Goal: Task Accomplishment & Management: Use online tool/utility

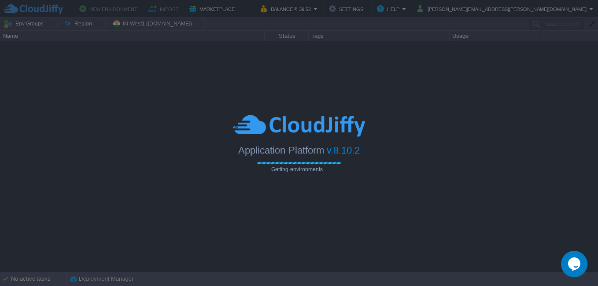
type input "Search (Ctrl+F)"
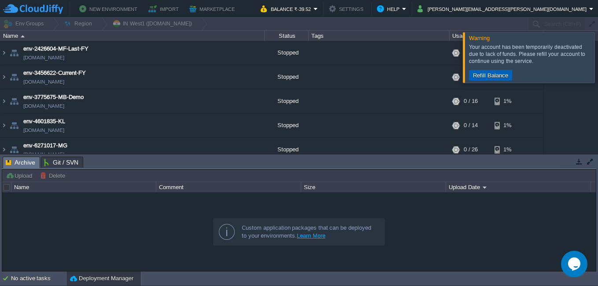
click at [481, 78] on button "Refill Balance" at bounding box center [490, 75] width 41 height 8
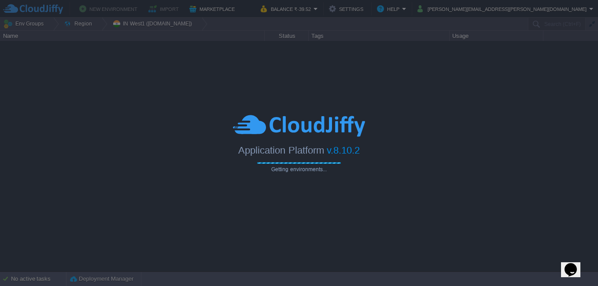
type input "Search (Ctrl+F)"
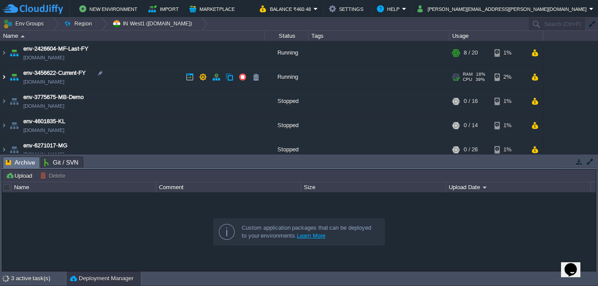
click at [2, 78] on img at bounding box center [3, 77] width 7 height 24
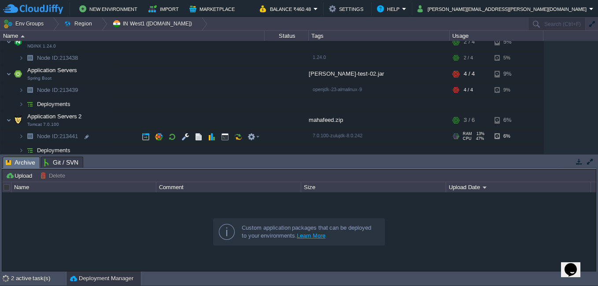
scroll to position [88, 0]
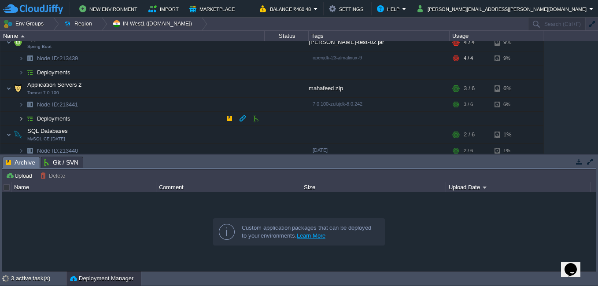
click at [20, 117] on img at bounding box center [20, 119] width 5 height 14
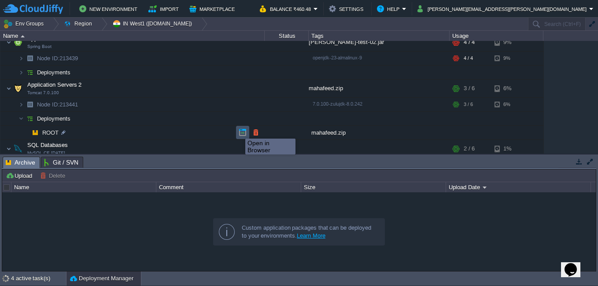
click at [239, 131] on button "button" at bounding box center [243, 133] width 8 height 8
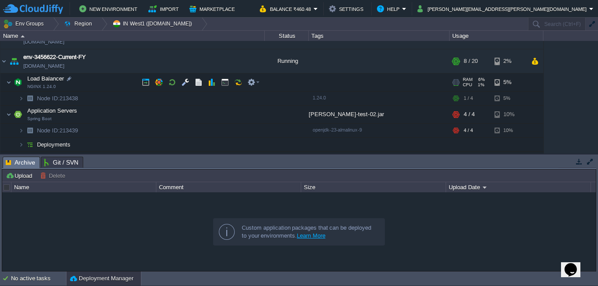
scroll to position [0, 0]
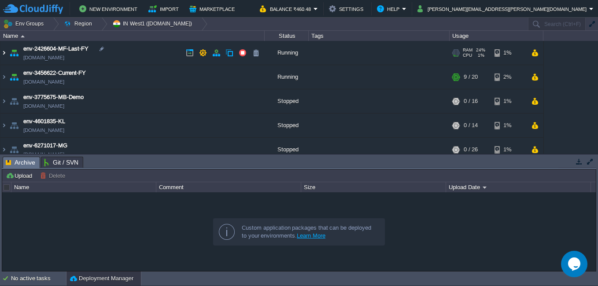
click at [4, 49] on img at bounding box center [3, 53] width 7 height 24
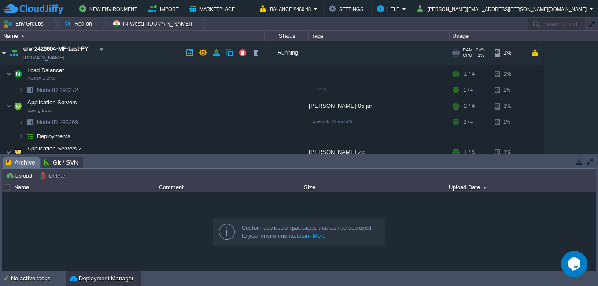
click at [5, 54] on img at bounding box center [3, 53] width 7 height 24
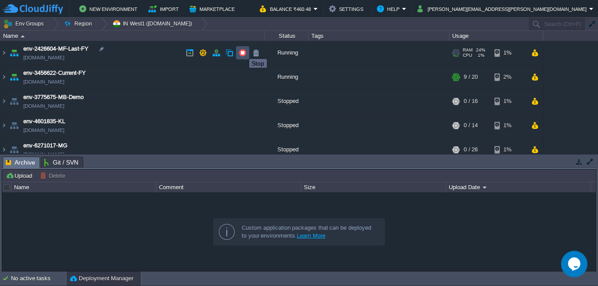
click at [243, 51] on button "button" at bounding box center [243, 53] width 8 height 8
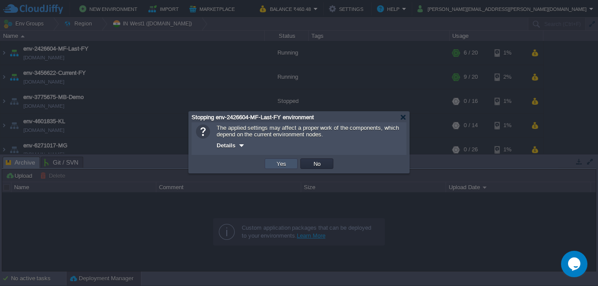
click at [278, 163] on button "Yes" at bounding box center [281, 164] width 15 height 8
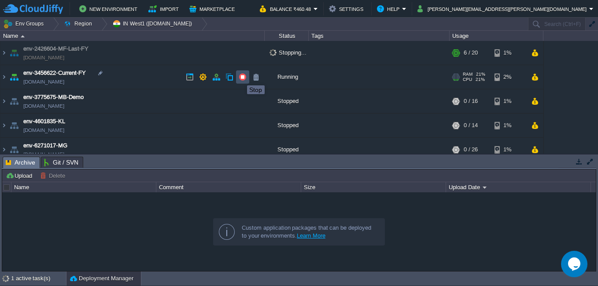
click at [240, 78] on button "button" at bounding box center [243, 77] width 8 height 8
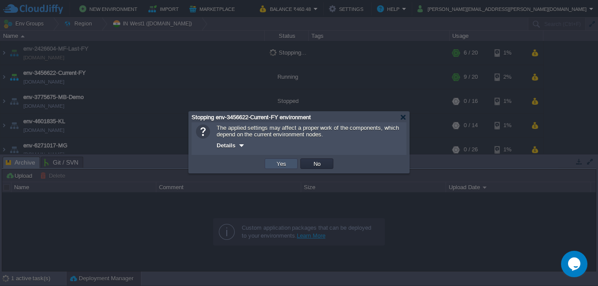
click at [281, 166] on button "Yes" at bounding box center [281, 164] width 15 height 8
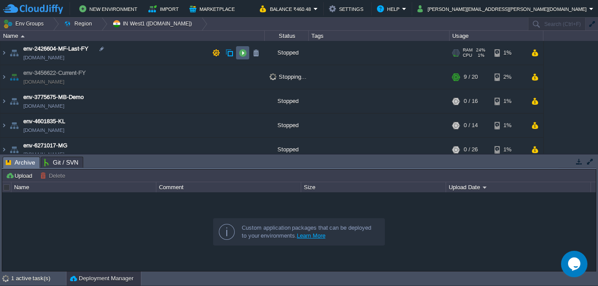
click at [242, 54] on button "button" at bounding box center [243, 53] width 8 height 8
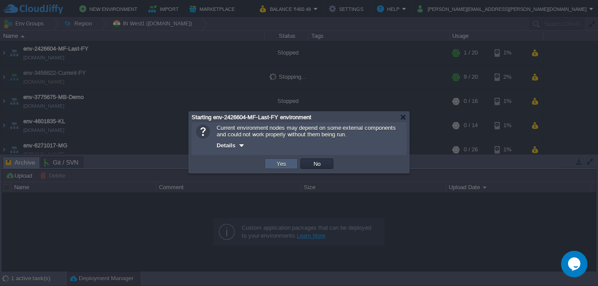
click at [275, 165] on button "Yes" at bounding box center [281, 164] width 15 height 8
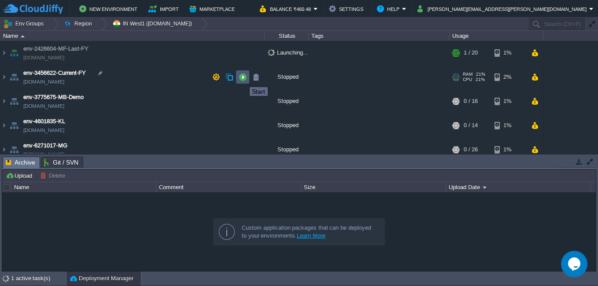
click at [243, 79] on button "button" at bounding box center [243, 77] width 8 height 8
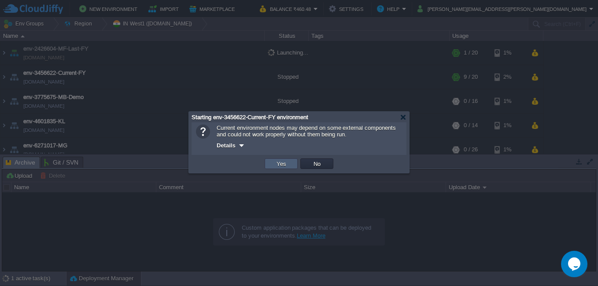
click at [278, 167] on button "Yes" at bounding box center [281, 164] width 15 height 8
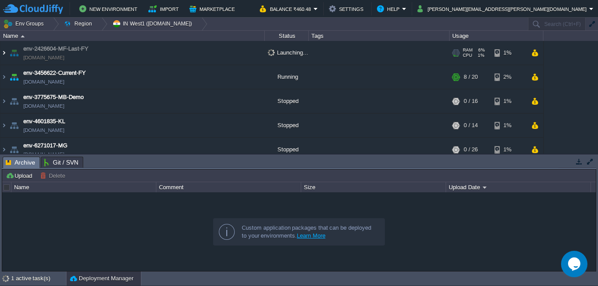
click at [1, 55] on img at bounding box center [3, 53] width 7 height 24
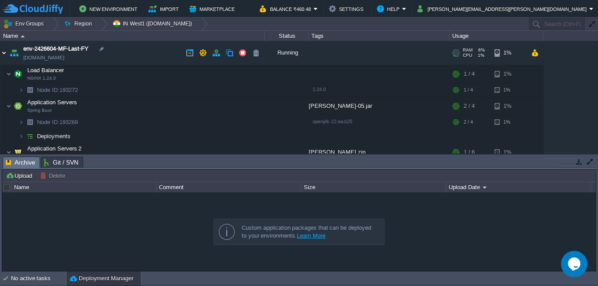
click at [4, 53] on img at bounding box center [3, 53] width 7 height 24
